Goal: Information Seeking & Learning: Learn about a topic

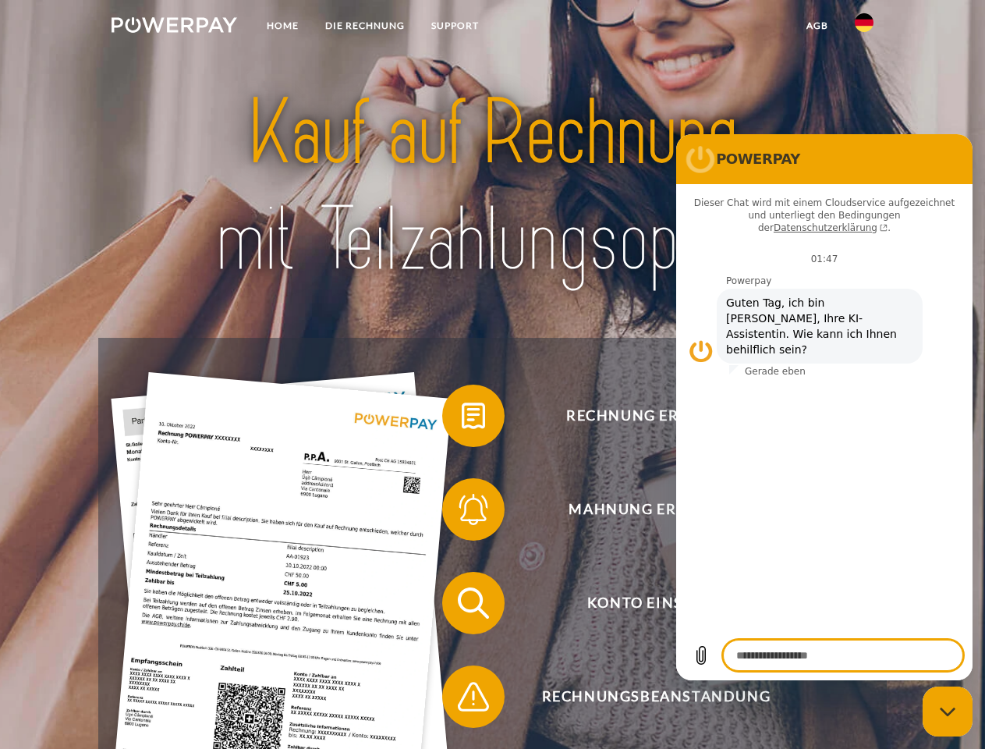
click at [174, 27] on img at bounding box center [175, 25] width 126 height 16
click at [864, 27] on img at bounding box center [864, 22] width 19 height 19
click at [817, 26] on link "agb" at bounding box center [817, 26] width 48 height 28
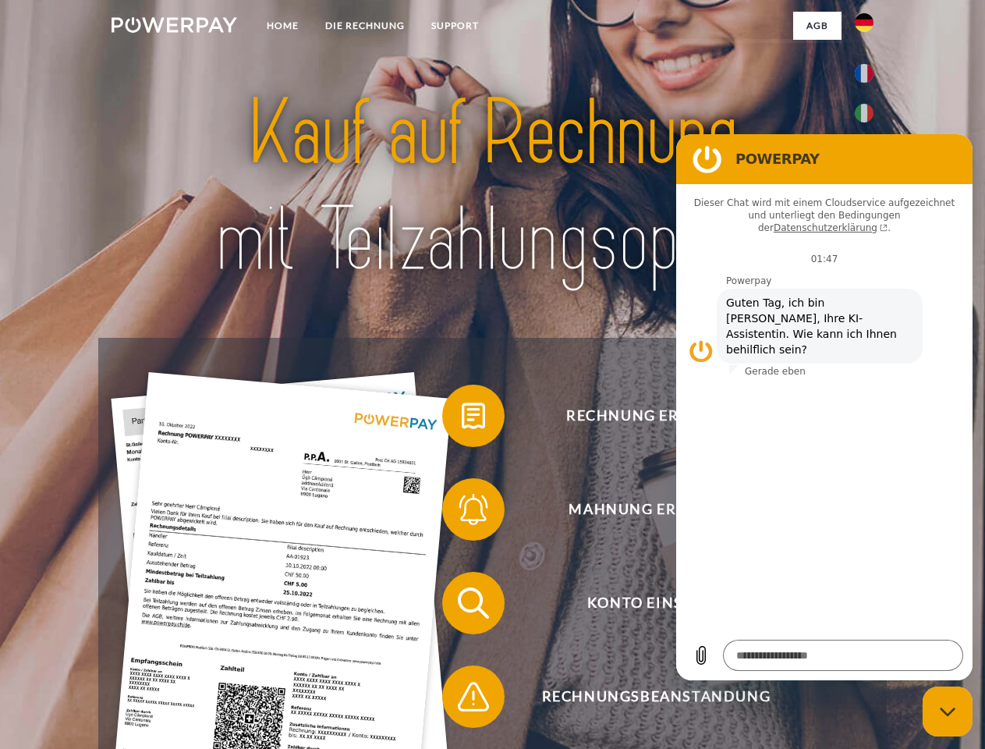
click at [462, 419] on span at bounding box center [450, 416] width 78 height 78
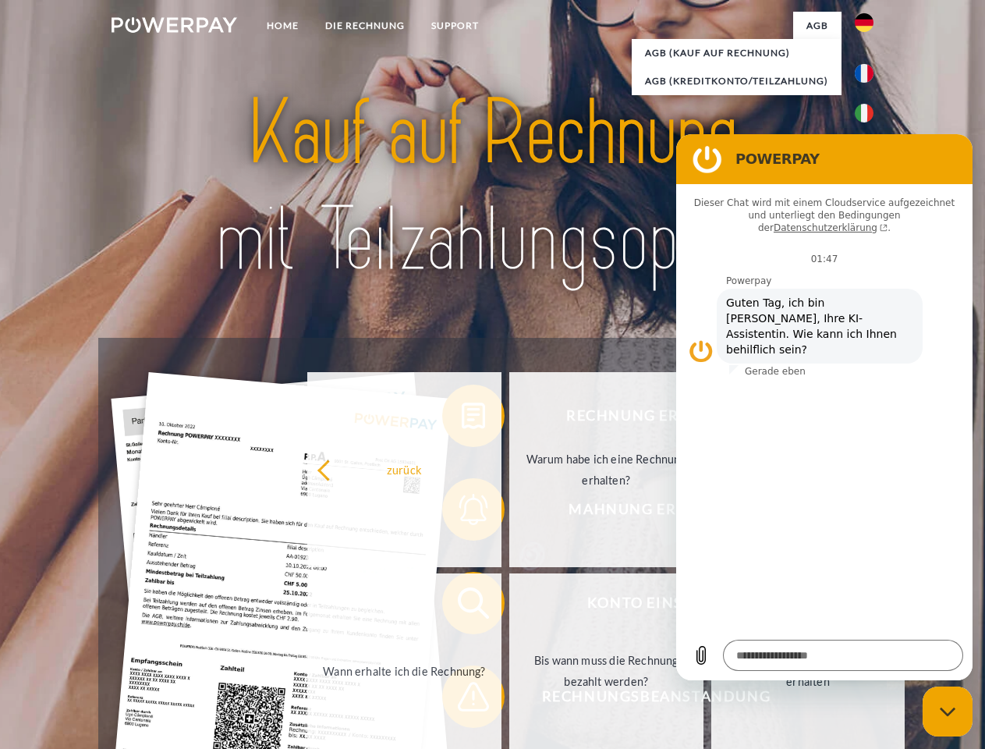
click at [462, 513] on div "Rechnung erhalten? Mahnung erhalten? Konto einsehen" at bounding box center [492, 650] width 788 height 624
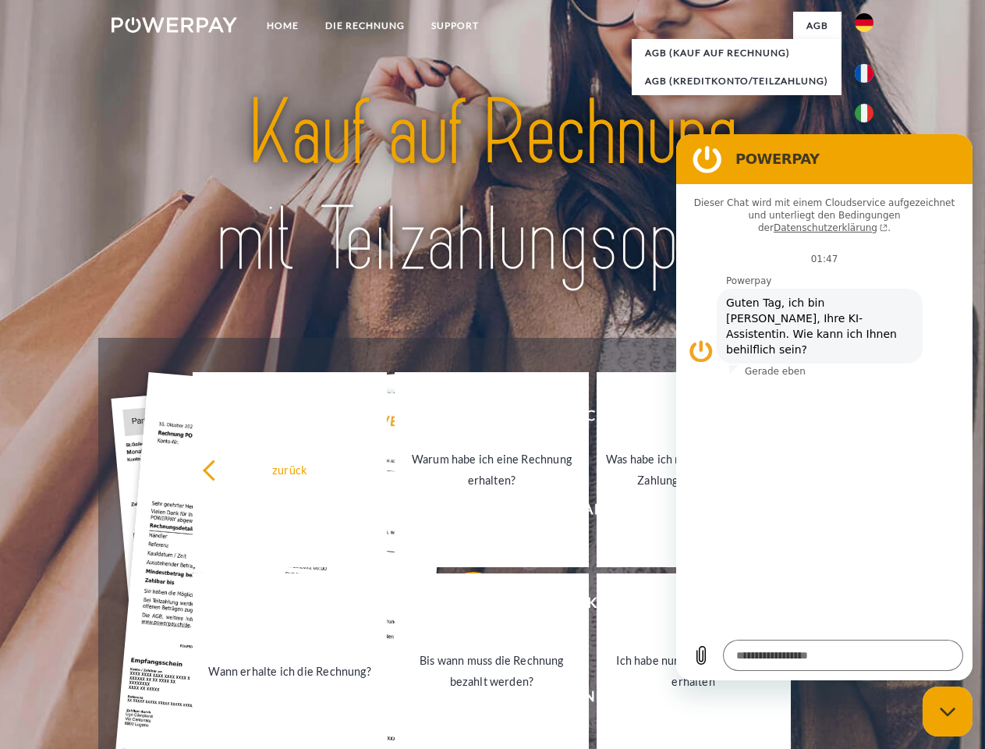
click at [462, 606] on link "Bis wann muss die Rechnung bezahlt werden?" at bounding box center [492, 670] width 194 height 195
type textarea "*"
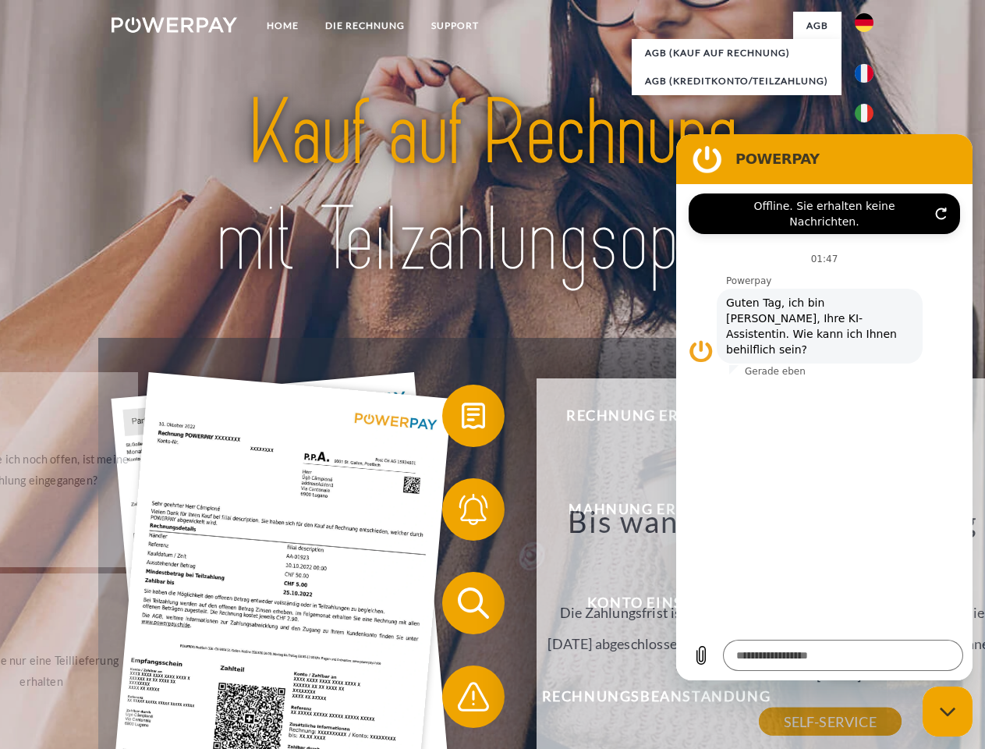
click at [462, 700] on div "Rechnung erhalten? Mahnung erhalten? Konto einsehen" at bounding box center [492, 650] width 788 height 624
